Goal: Navigation & Orientation: Find specific page/section

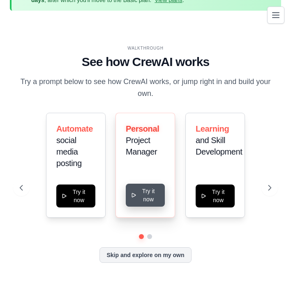
scroll to position [36, 0]
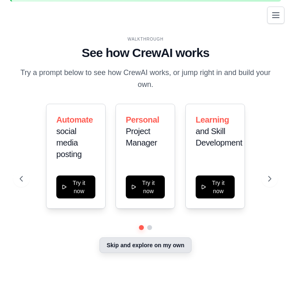
click at [167, 247] on button "Skip and explore on my own" at bounding box center [145, 246] width 92 height 16
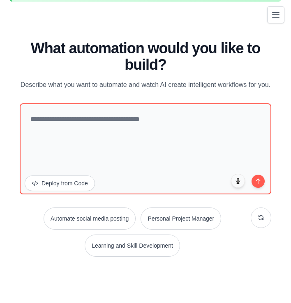
click at [277, 22] on button "Toggle navigation" at bounding box center [275, 14] width 17 height 17
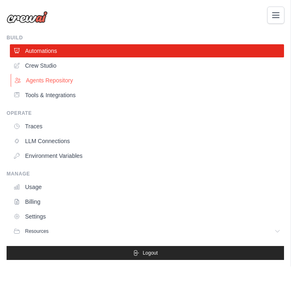
click at [54, 80] on link "Agents Repository" at bounding box center [148, 80] width 274 height 13
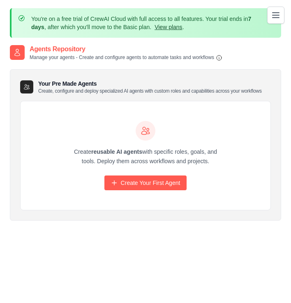
click at [182, 28] on link "View plans" at bounding box center [168, 27] width 28 height 7
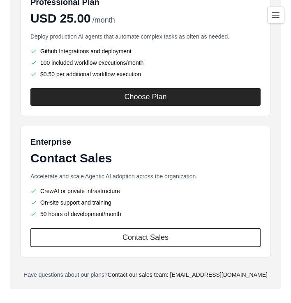
scroll to position [437, 0]
